Goal: Find specific page/section: Find specific page/section

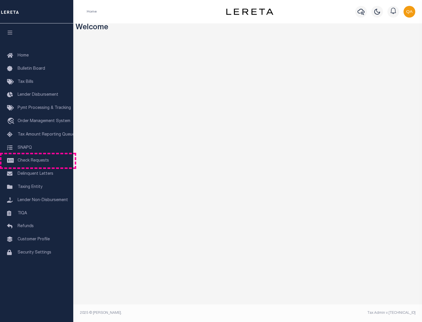
click at [37, 161] on span "Check Requests" at bounding box center [33, 161] width 31 height 4
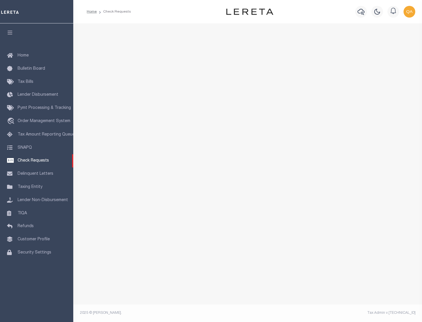
select select "50"
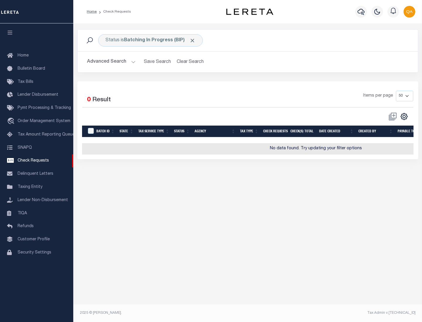
click at [192, 40] on span "Click to Remove" at bounding box center [192, 40] width 6 height 6
